Goal: Transaction & Acquisition: Subscribe to service/newsletter

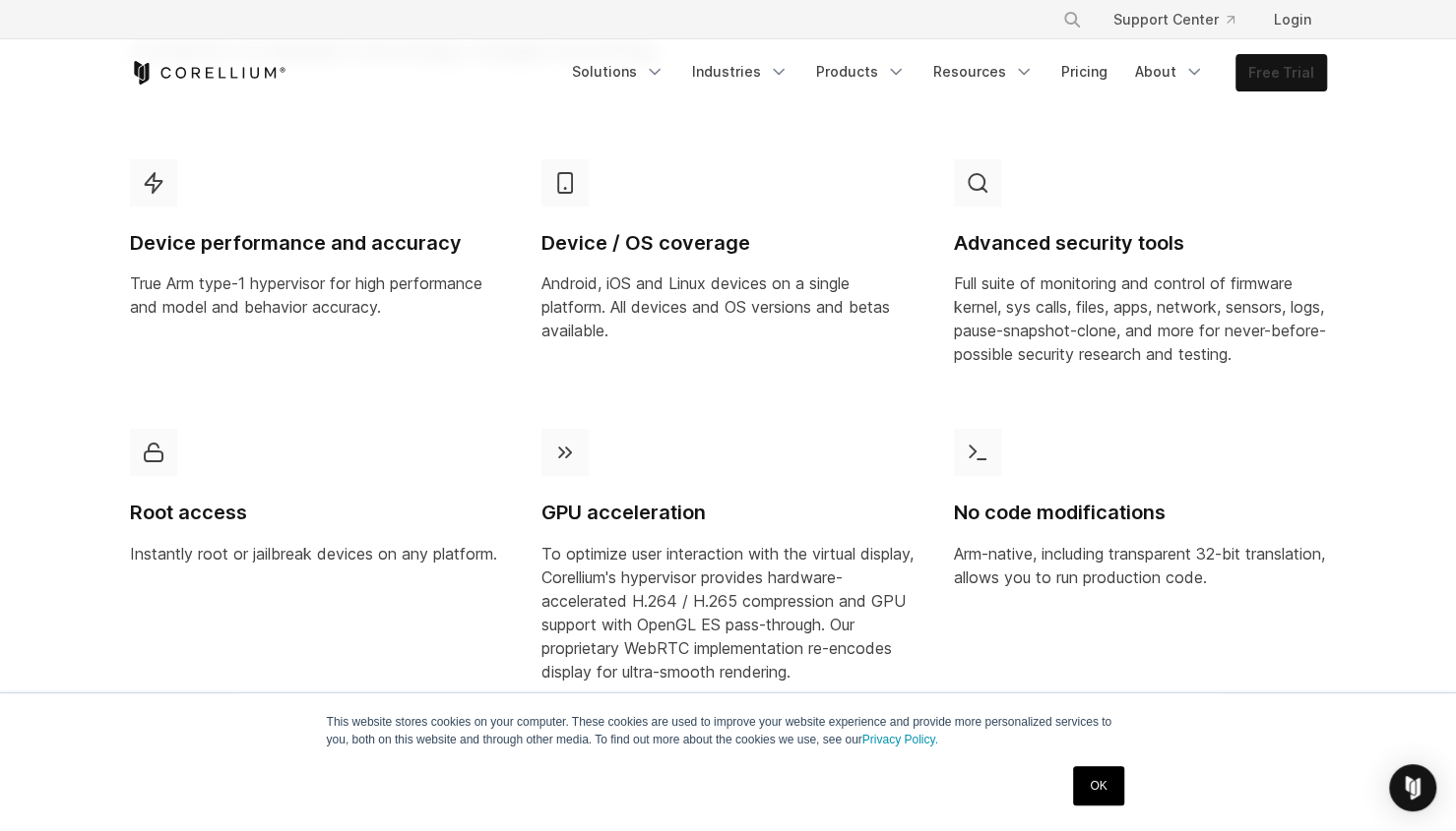
click at [1271, 91] on link "Free Trial" at bounding box center [1280, 73] width 90 height 36
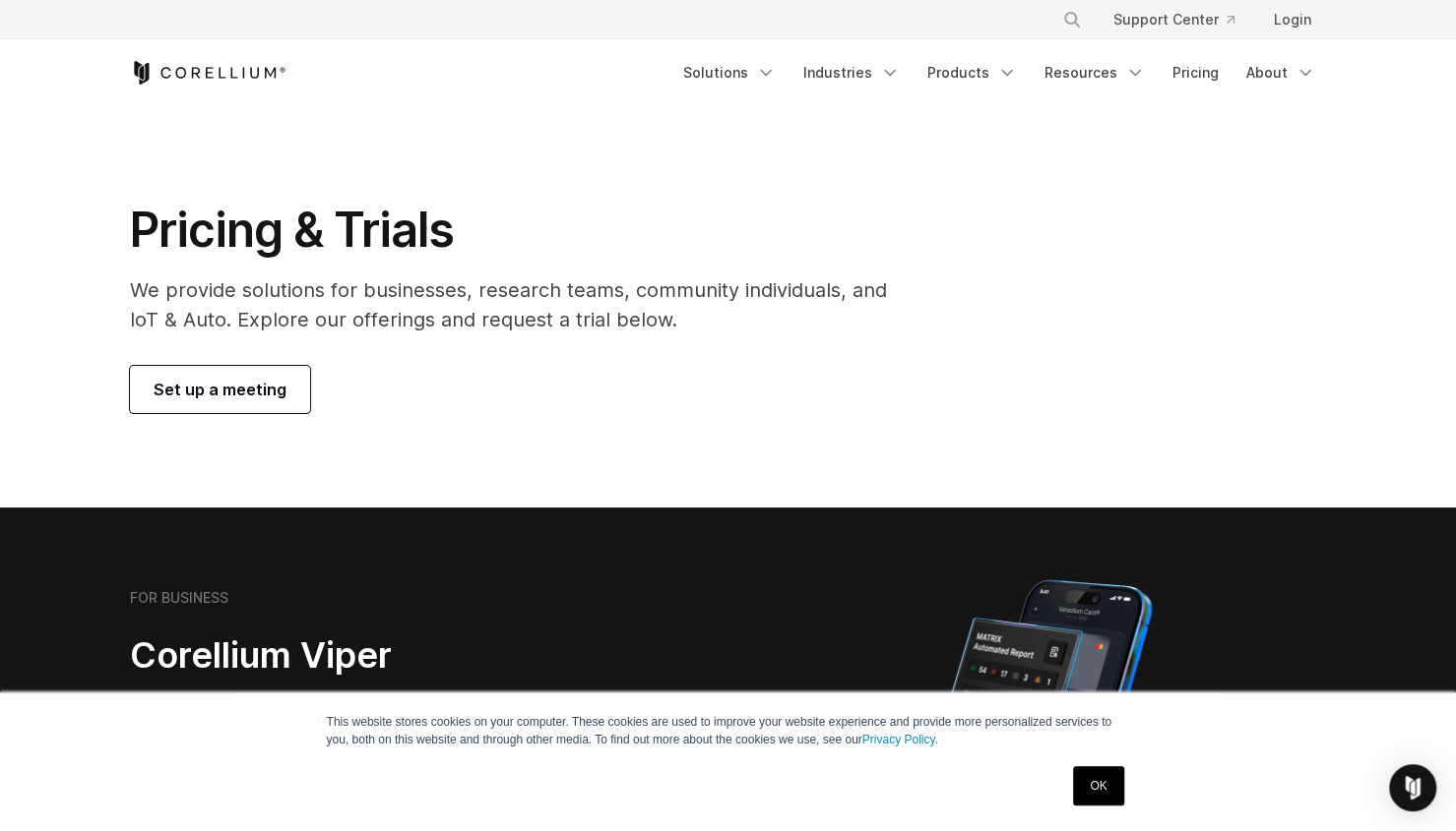
click at [256, 402] on span "Set up a meeting" at bounding box center [220, 390] width 133 height 24
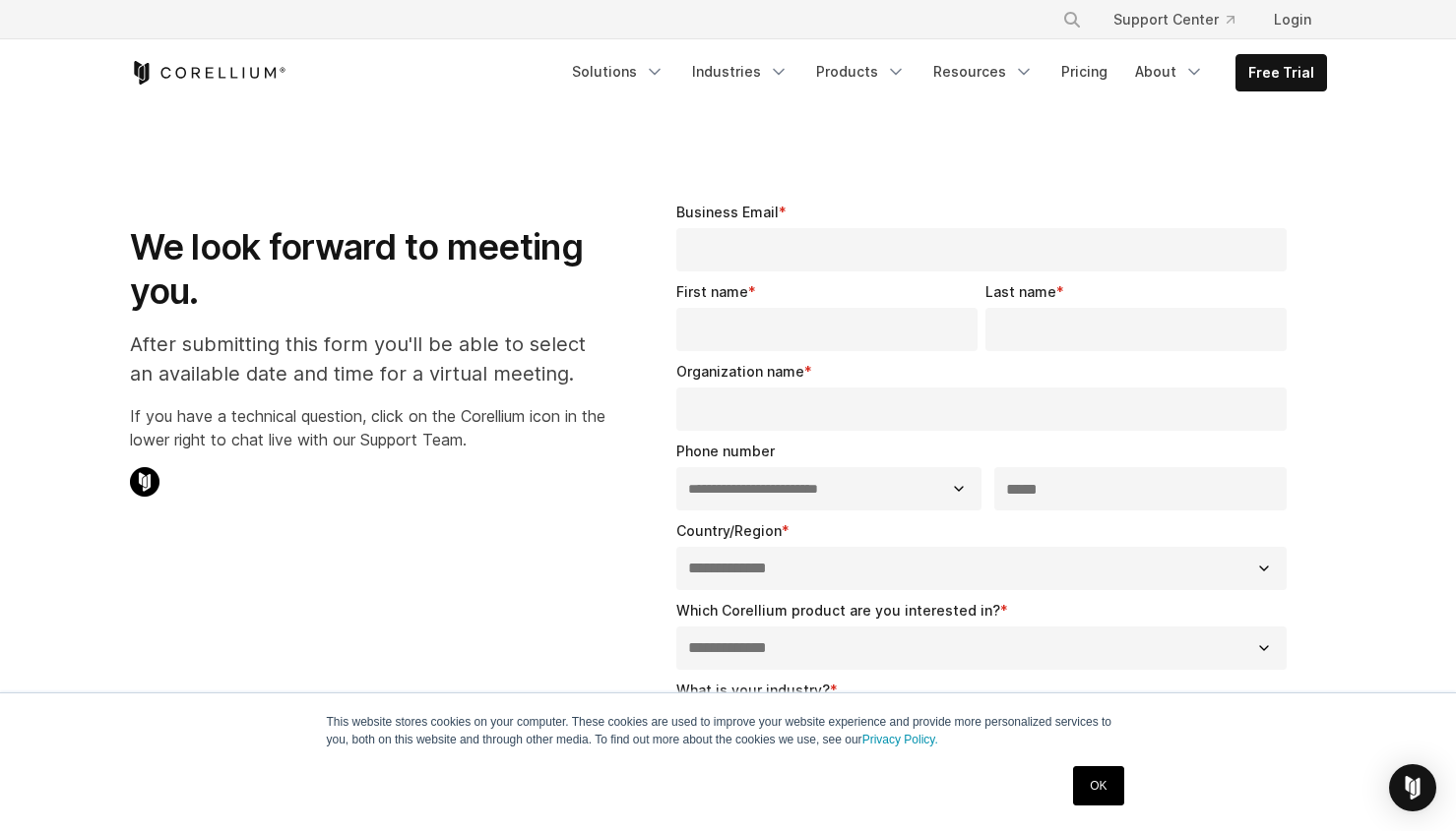
select select "**"
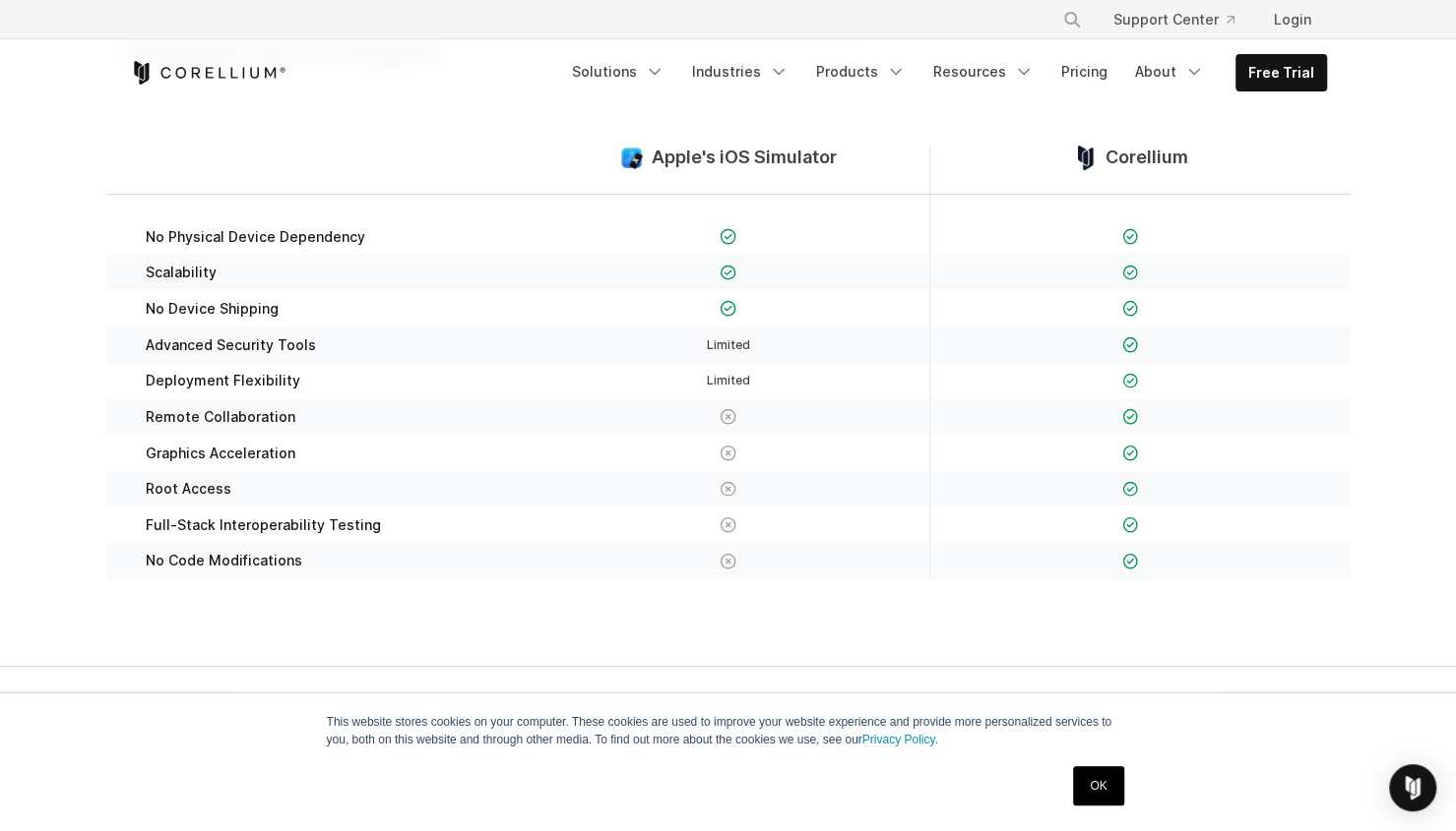
scroll to position [492, 0]
